Goal: Information Seeking & Learning: Learn about a topic

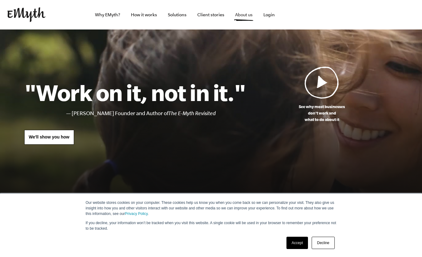
click at [248, 16] on link "About us" at bounding box center [243, 14] width 27 height 29
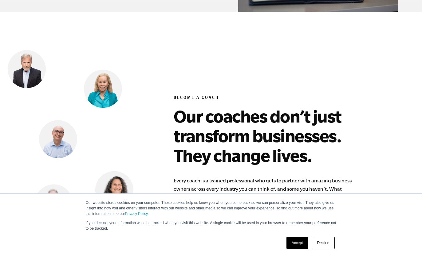
scroll to position [2305, 0]
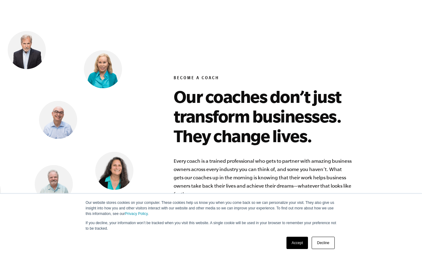
click at [103, 70] on img at bounding box center [103, 69] width 38 height 38
click at [127, 166] on img at bounding box center [114, 171] width 38 height 38
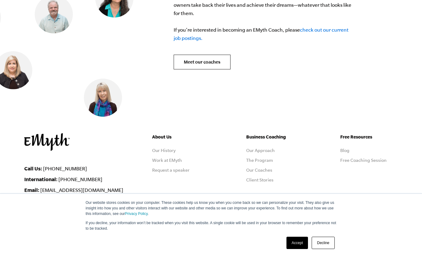
scroll to position [2483, 0]
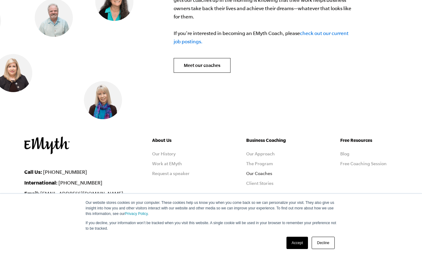
click at [263, 171] on link "Our Coaches" at bounding box center [259, 173] width 26 height 5
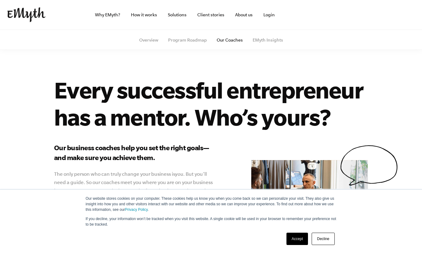
click at [324, 233] on link "Decline" at bounding box center [323, 238] width 23 height 12
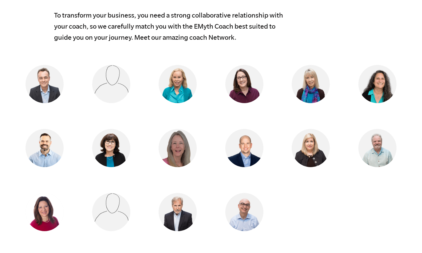
scroll to position [521, 0]
